Goal: Task Accomplishment & Management: Manage account settings

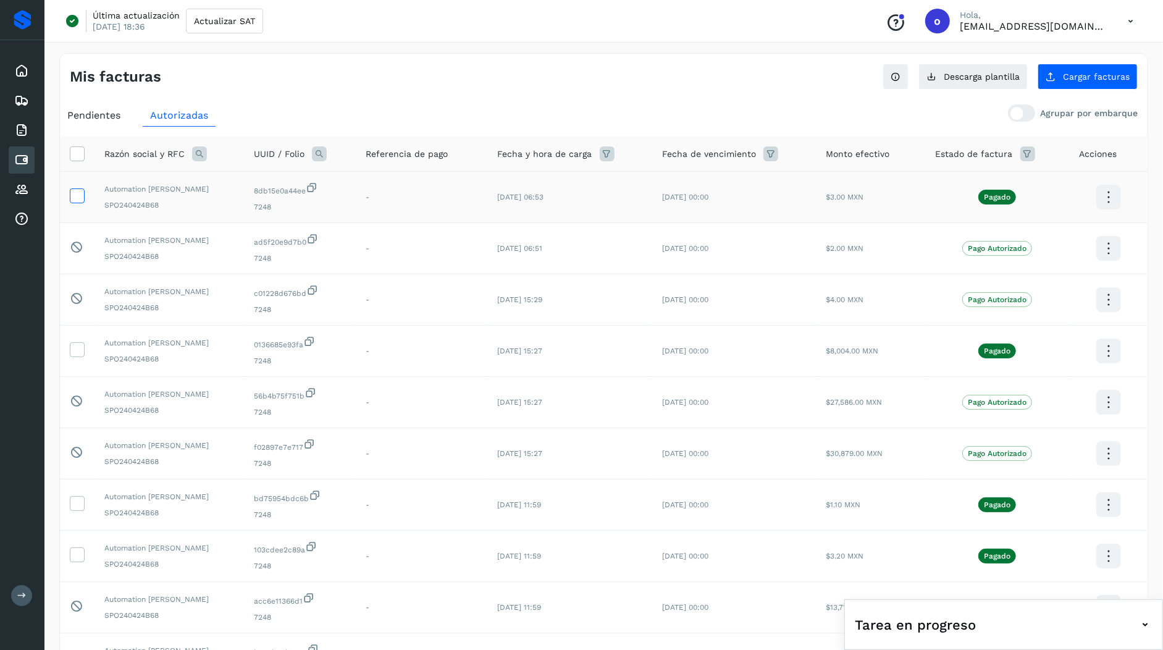
click at [82, 193] on icon at bounding box center [76, 194] width 13 height 13
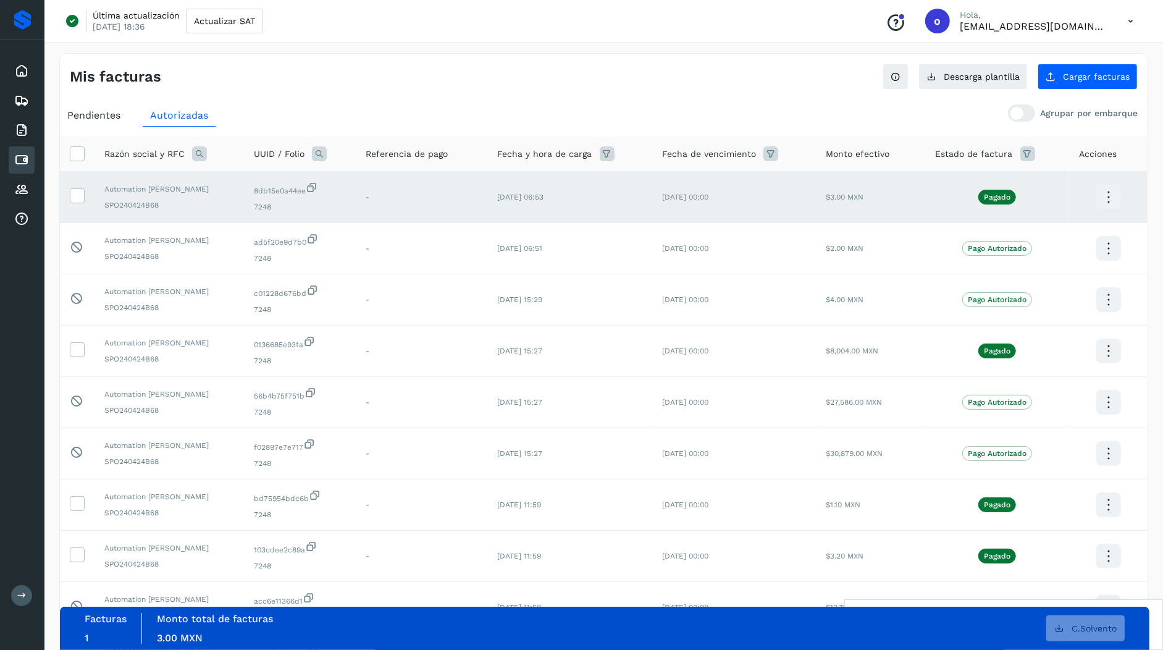
click at [101, 123] on div "Pendientes" at bounding box center [94, 115] width 68 height 22
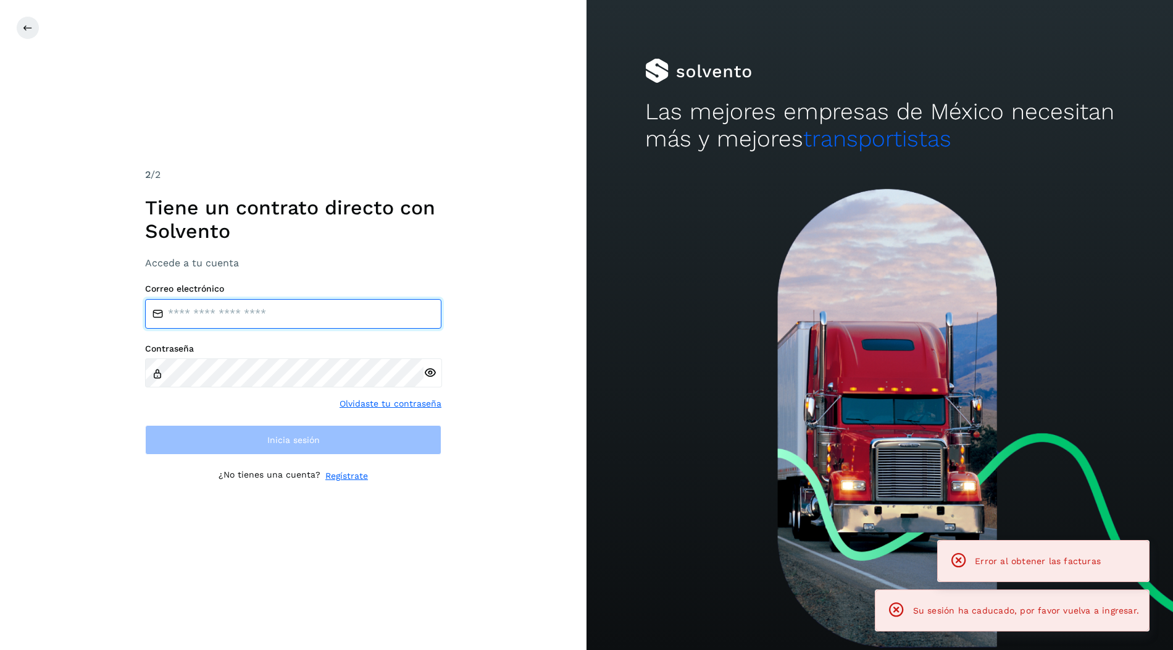
click at [290, 324] on input "email" at bounding box center [293, 314] width 296 height 30
type input "**********"
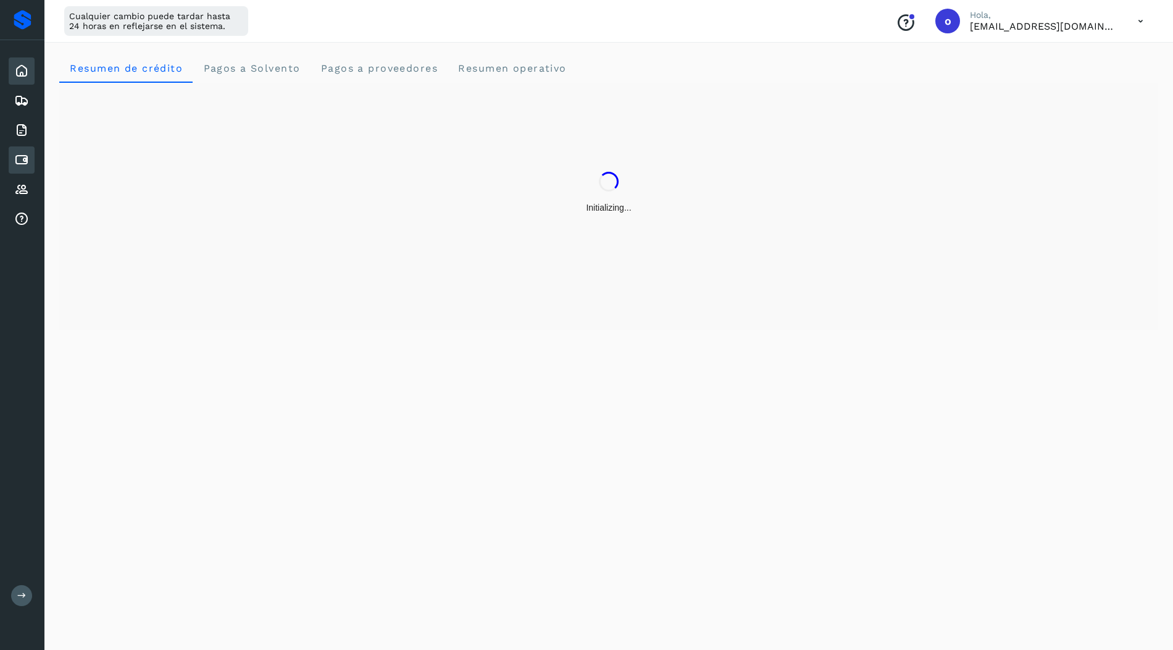
click at [29, 162] on div "Cuentas por pagar" at bounding box center [22, 159] width 26 height 27
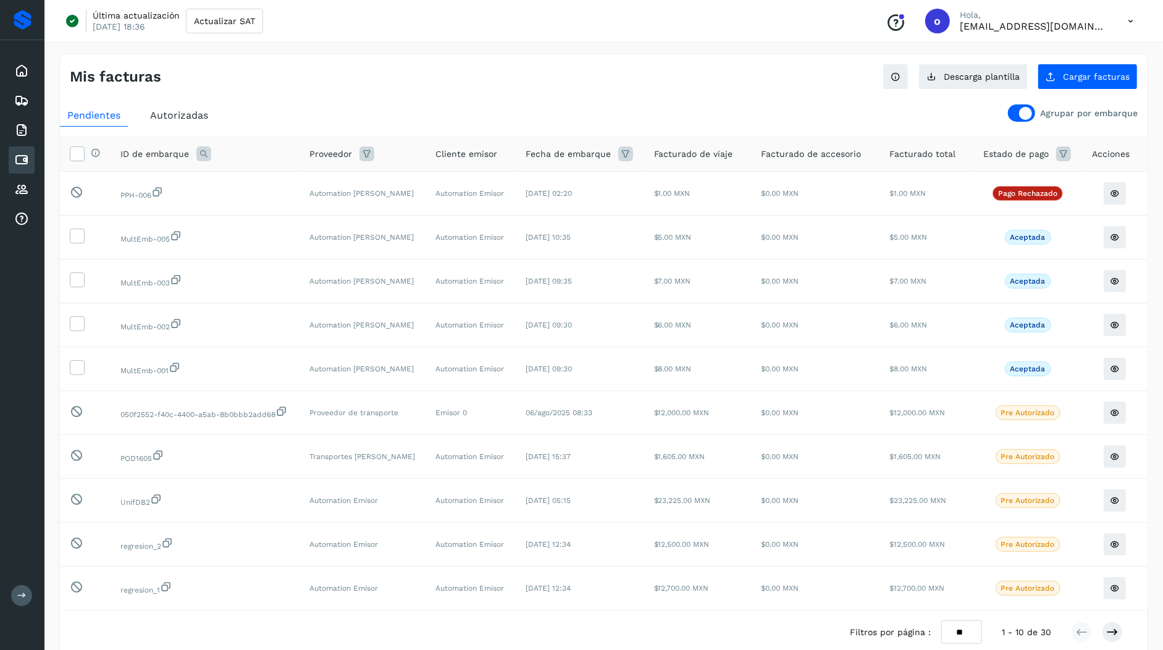
click at [1021, 114] on div at bounding box center [1021, 112] width 27 height 17
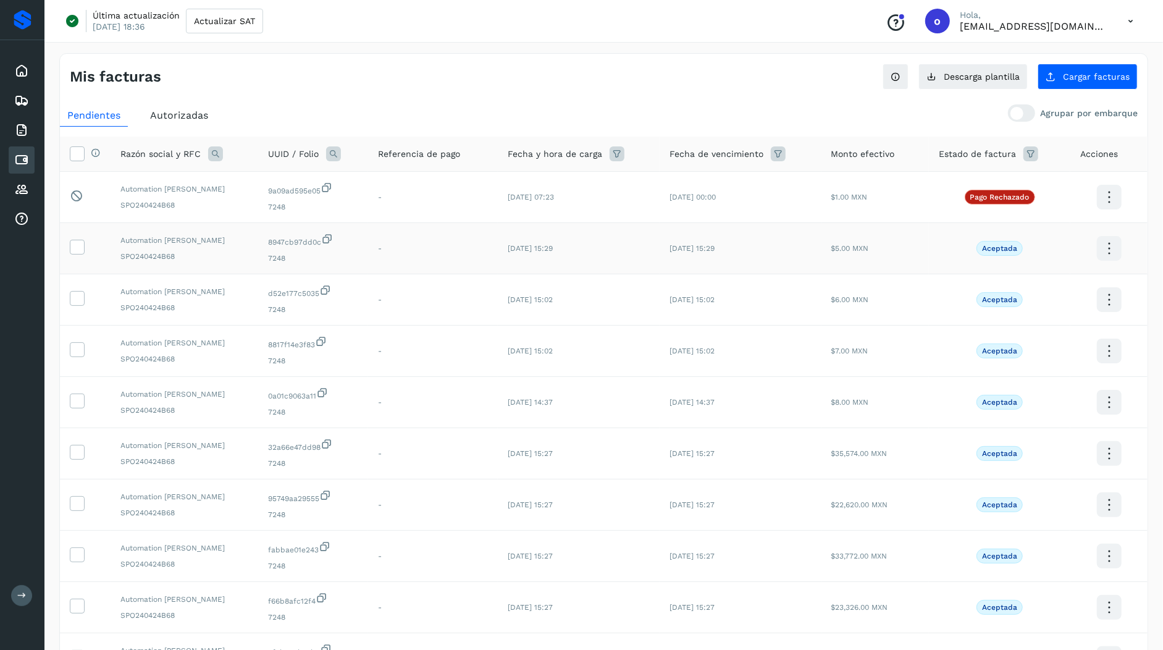
click at [86, 249] on td at bounding box center [85, 248] width 51 height 51
click at [78, 246] on icon at bounding box center [76, 246] width 13 height 13
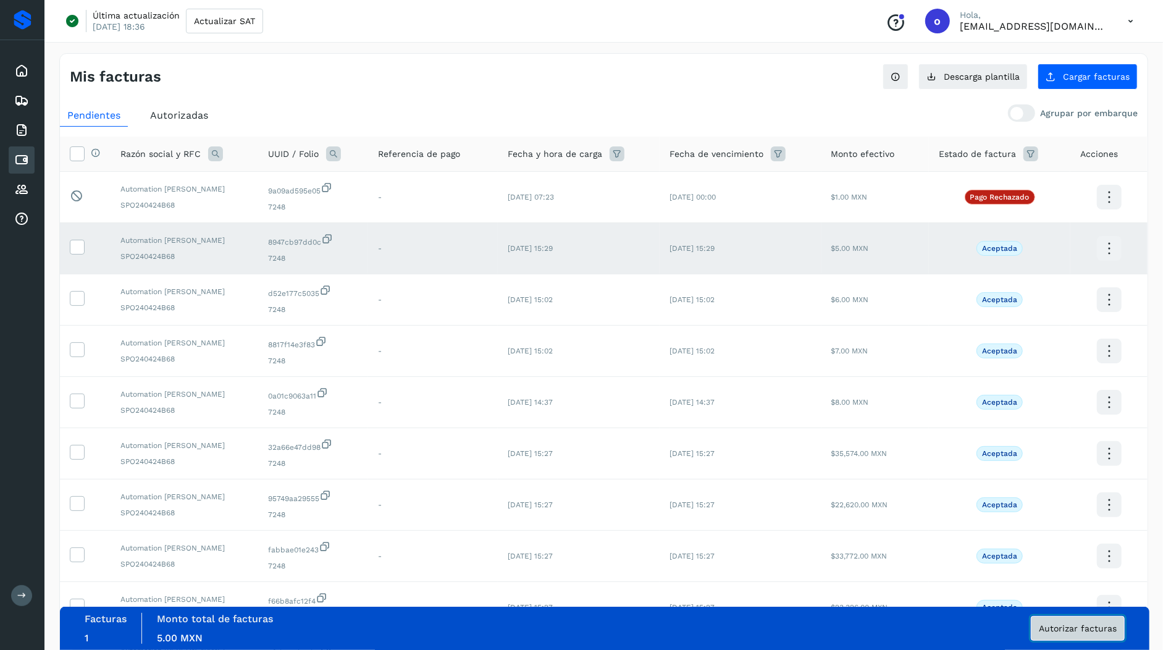
click at [1057, 631] on span "Autorizar facturas" at bounding box center [1078, 628] width 78 height 9
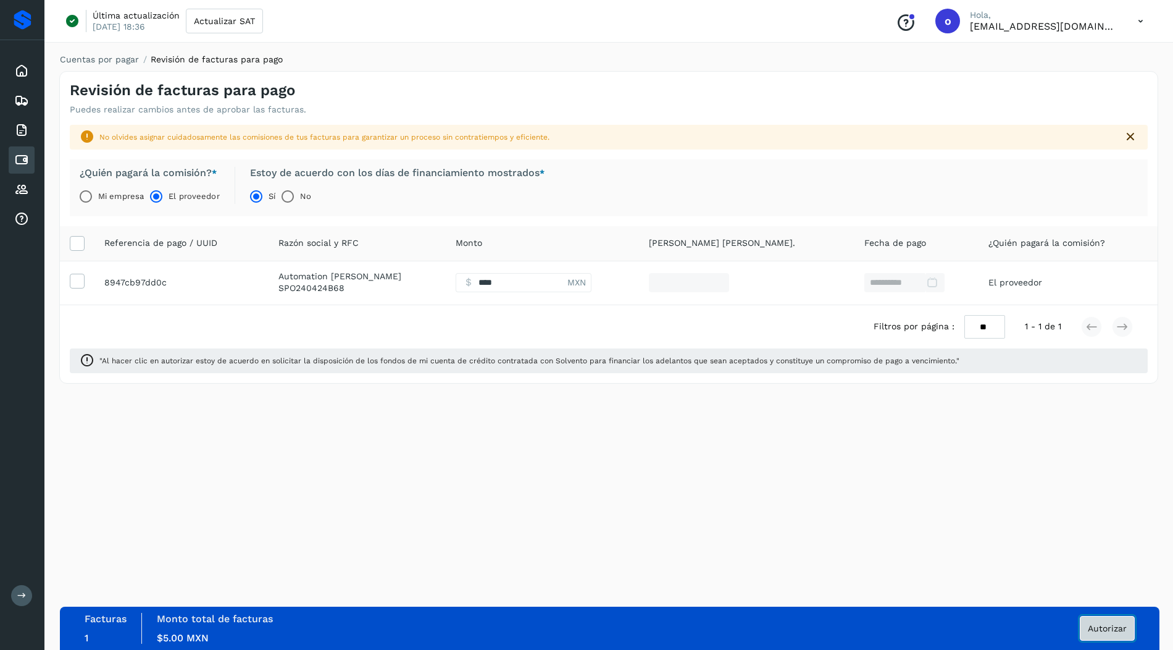
click at [1108, 633] on button "Autorizar" at bounding box center [1107, 628] width 55 height 25
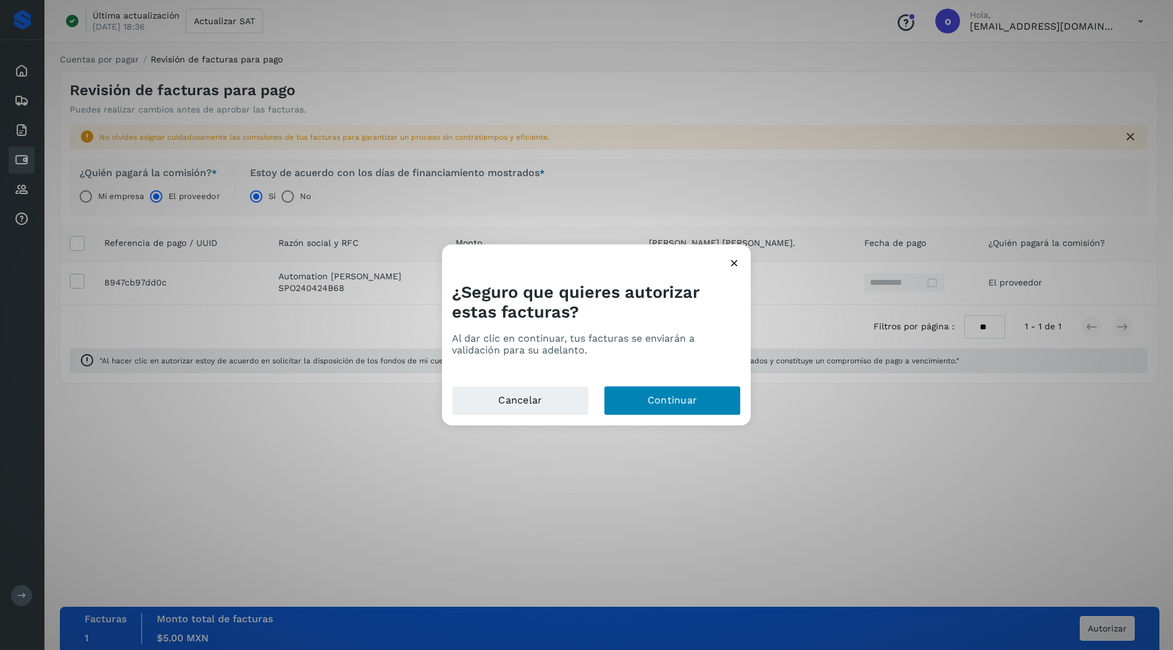
click at [684, 415] on div "Cancelar Continuar" at bounding box center [596, 406] width 309 height 40
click at [685, 411] on button "Continuar" at bounding box center [672, 401] width 137 height 30
